Goal: Transaction & Acquisition: Purchase product/service

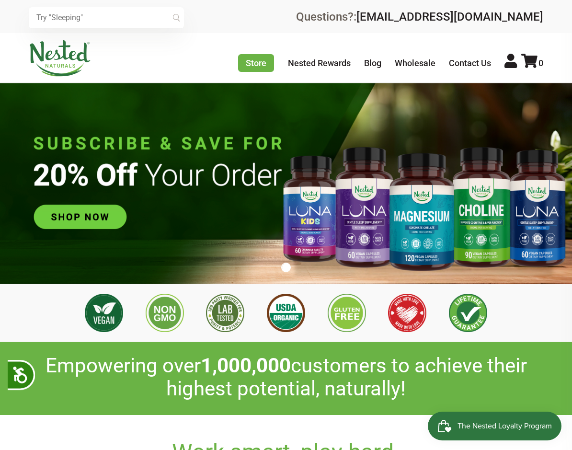
click at [136, 25] on input "text" at bounding box center [106, 17] width 155 height 21
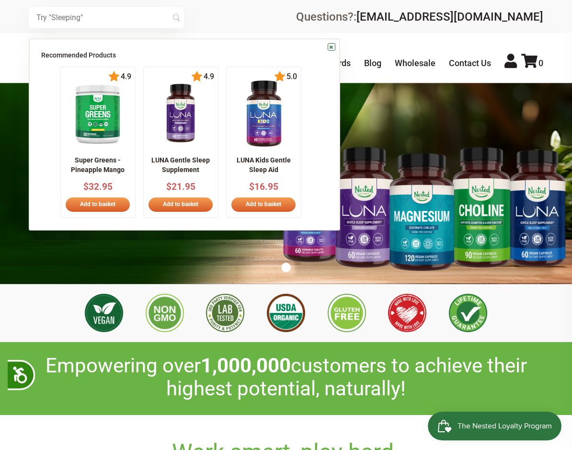
click at [108, 147] on link at bounding box center [97, 144] width 58 height 9
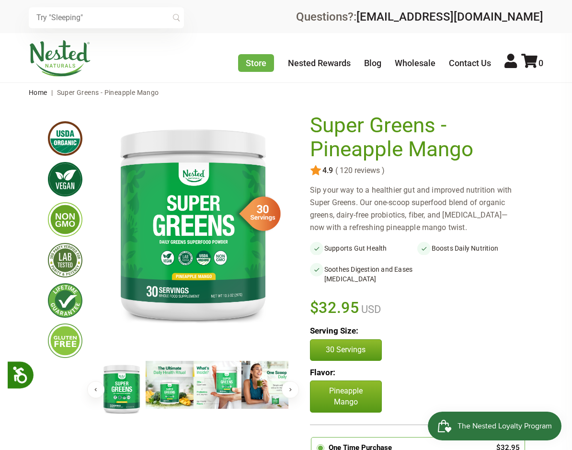
scroll to position [223, 0]
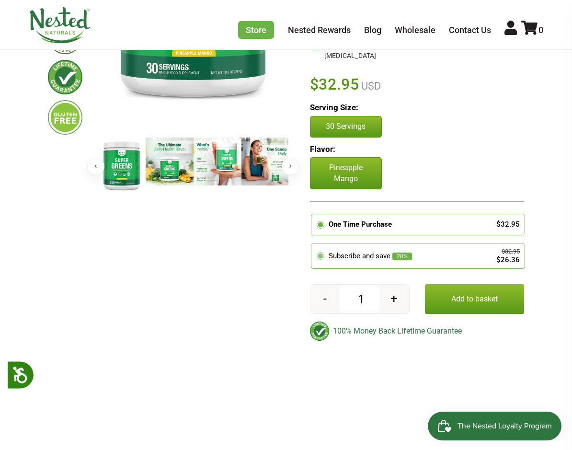
click at [409, 257] on span "20%" at bounding box center [402, 256] width 20 height 8
click at [314, 245] on input "radio" at bounding box center [314, 245] width 0 height 0
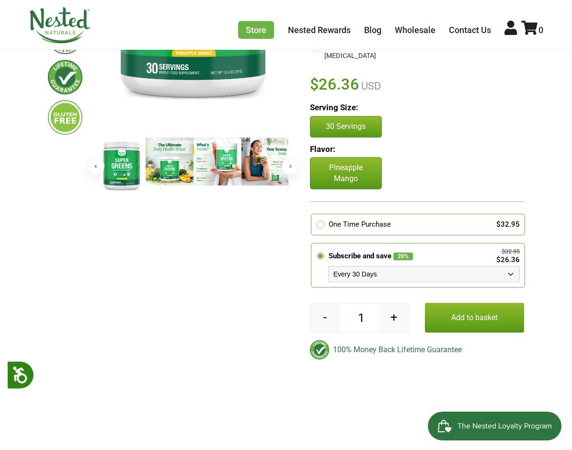
select select "1129873487"
